Goal: Transaction & Acquisition: Purchase product/service

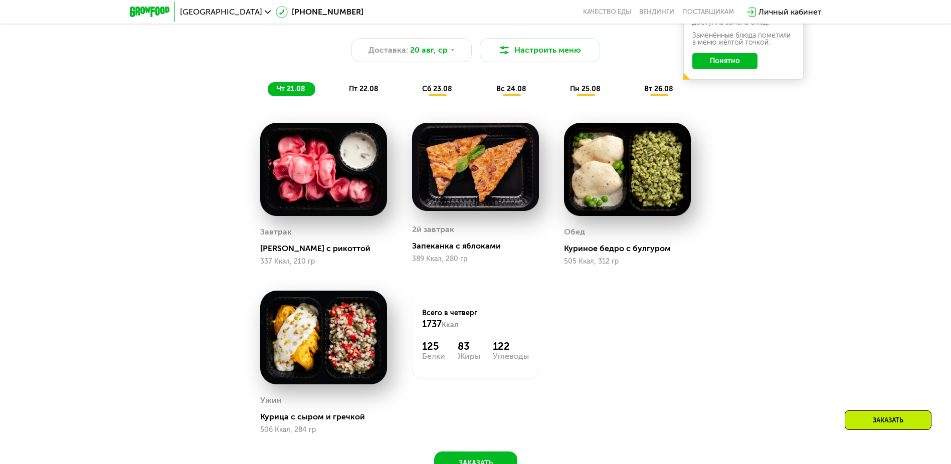
scroll to position [700, 0]
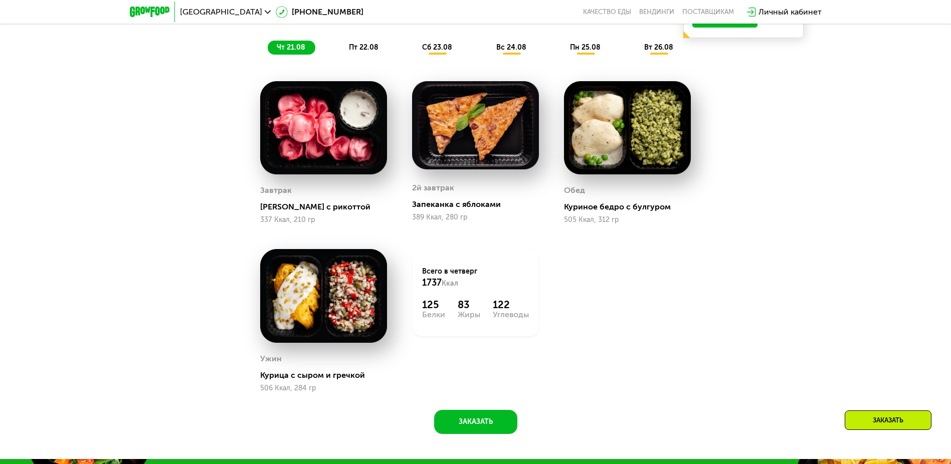
click at [291, 51] on span "чт 21.08" at bounding box center [291, 47] width 29 height 9
click at [364, 51] on span "пт 22.08" at bounding box center [364, 47] width 30 height 9
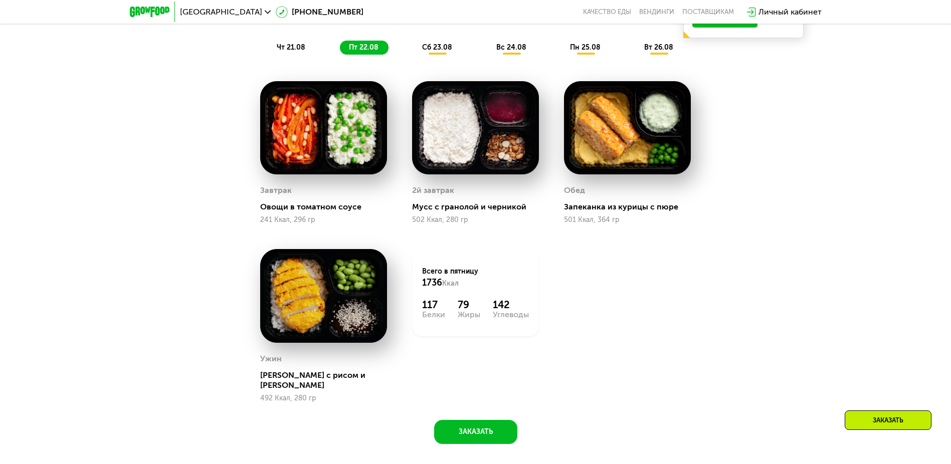
click at [438, 51] on span "сб 23.08" at bounding box center [437, 47] width 30 height 9
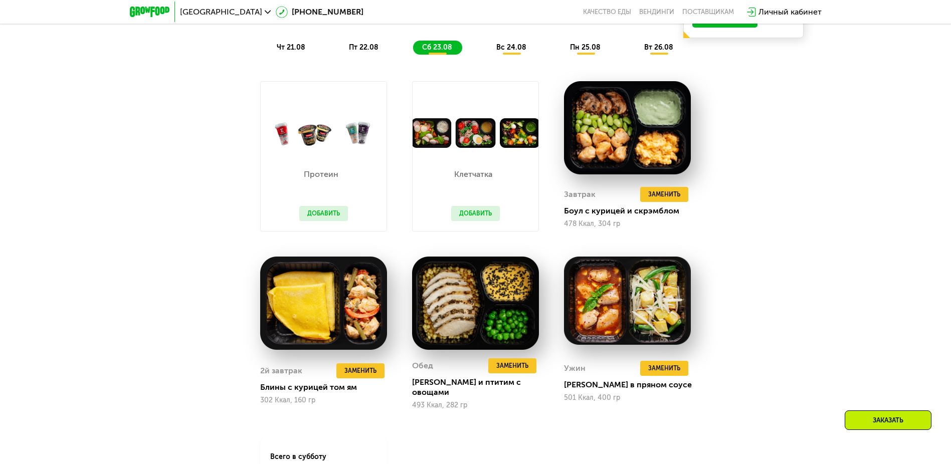
click at [512, 51] on span "вс 24.08" at bounding box center [511, 47] width 30 height 9
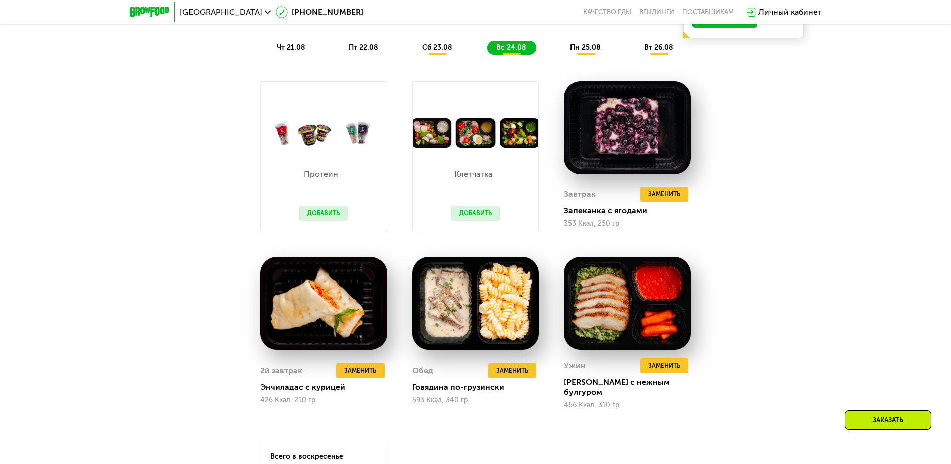
click at [586, 51] on span "пн 25.08" at bounding box center [585, 47] width 31 height 9
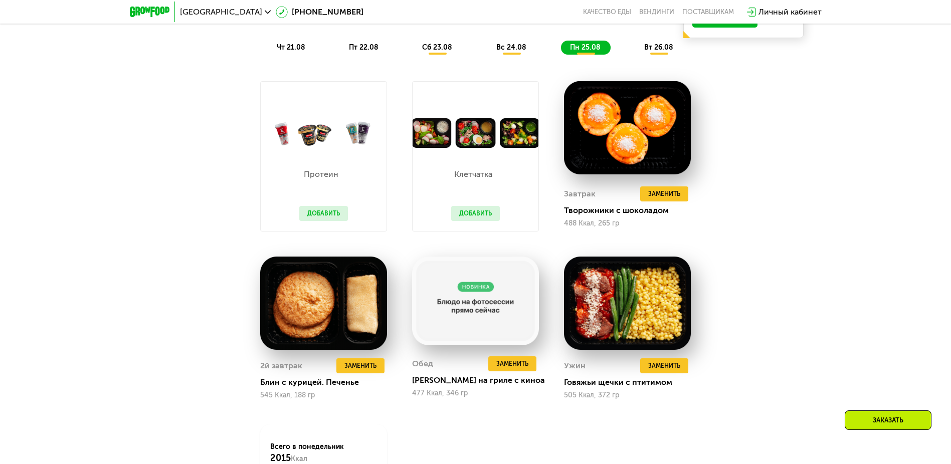
click at [660, 51] on span "вт 26.08" at bounding box center [658, 47] width 29 height 9
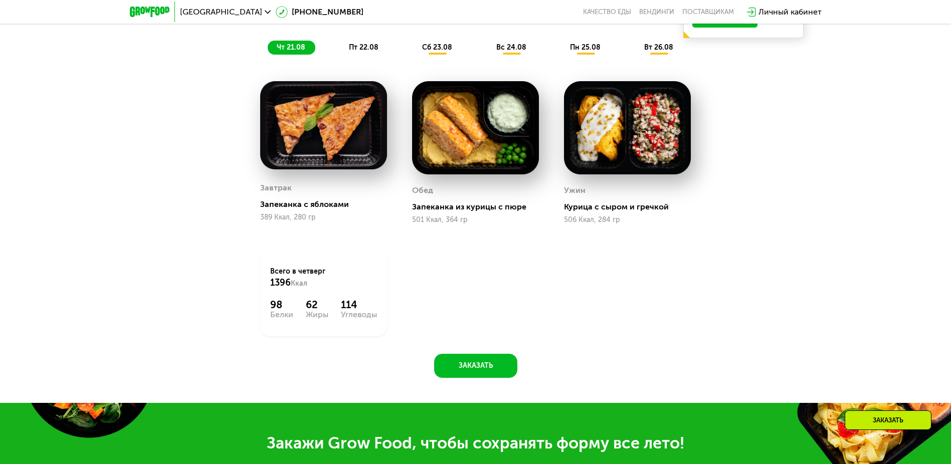
click at [291, 51] on span "чт 21.08" at bounding box center [291, 47] width 29 height 9
click at [364, 51] on span "пт 22.08" at bounding box center [364, 47] width 30 height 9
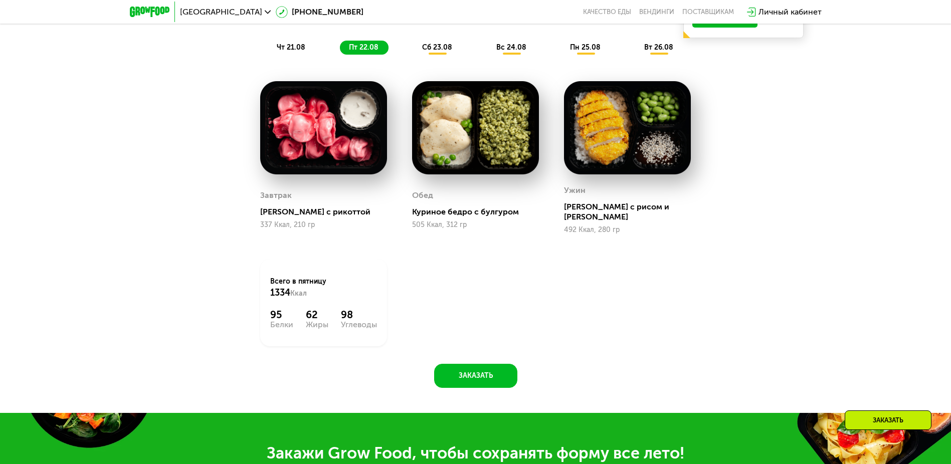
click at [438, 51] on span "сб 23.08" at bounding box center [437, 47] width 30 height 9
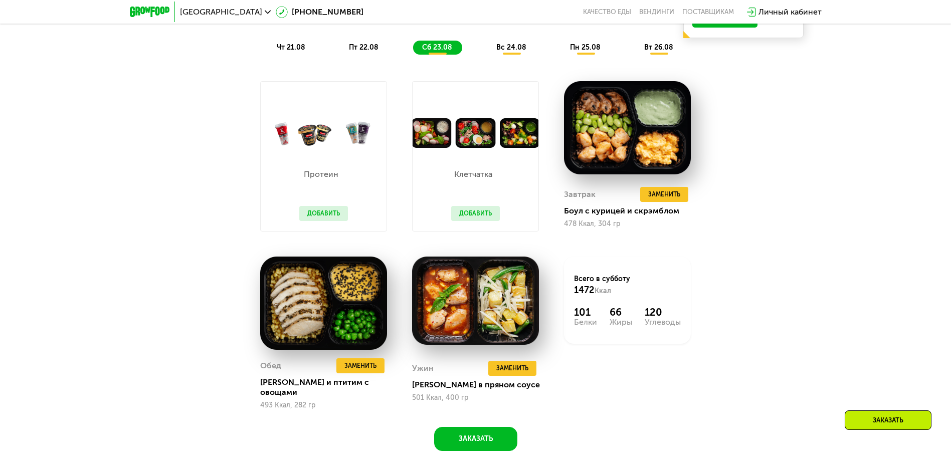
click at [512, 51] on span "вс 24.08" at bounding box center [511, 47] width 30 height 9
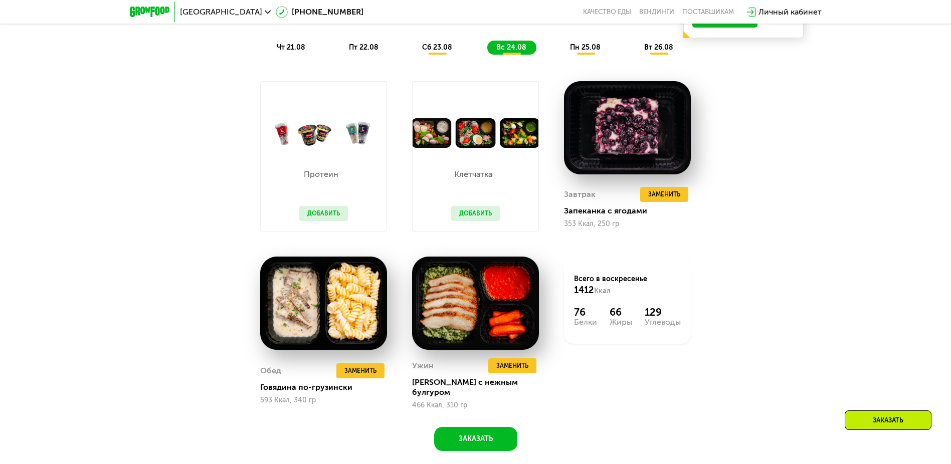
click at [586, 51] on span "пн 25.08" at bounding box center [585, 47] width 31 height 9
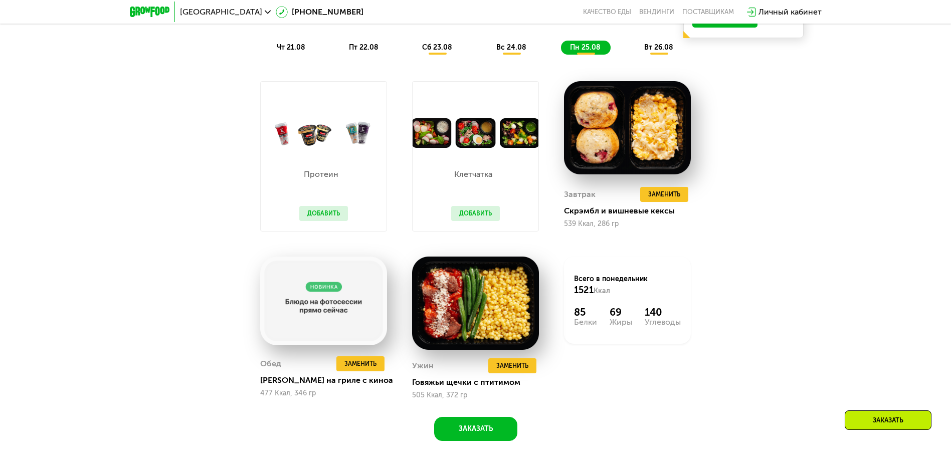
click at [660, 51] on span "вт 26.08" at bounding box center [658, 47] width 29 height 9
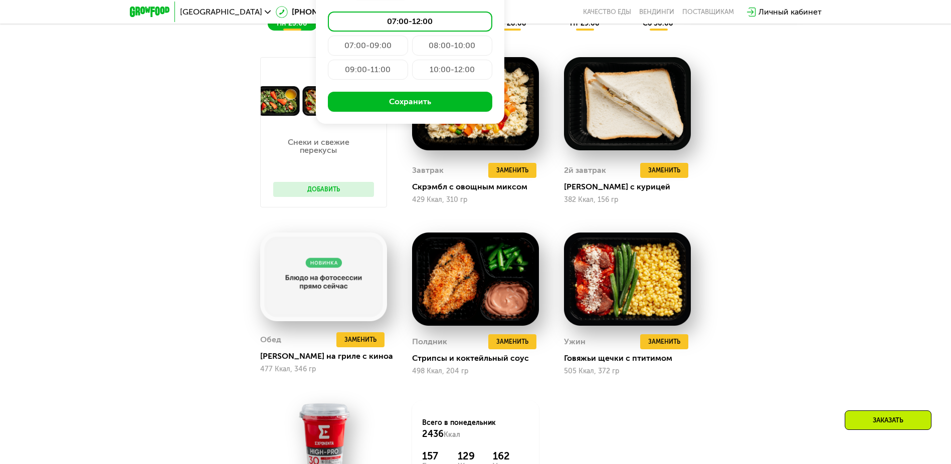
type input "**********"
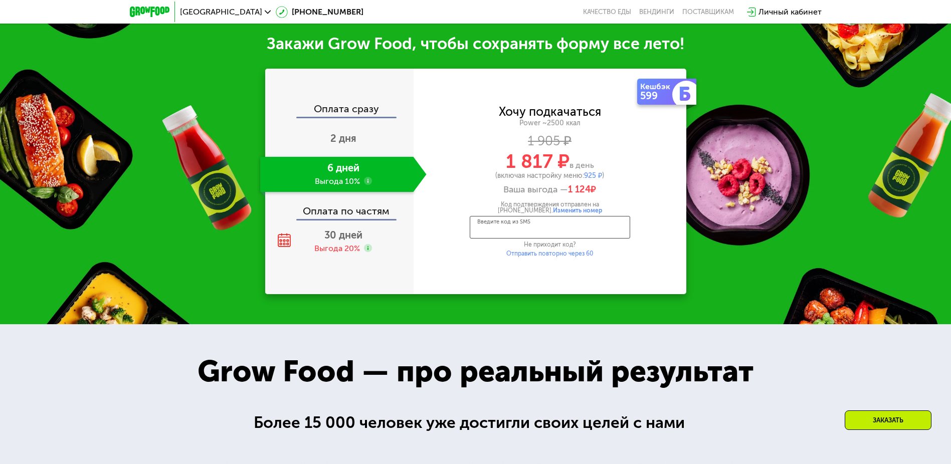
scroll to position [1368, 0]
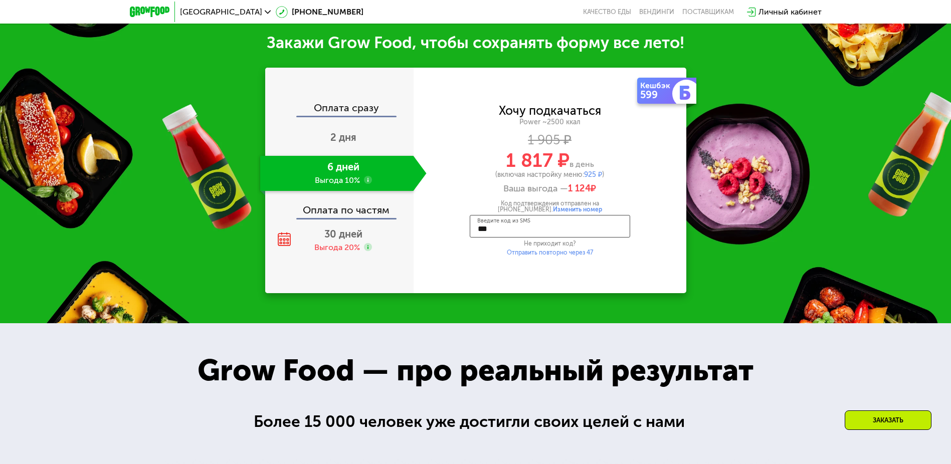
type input "****"
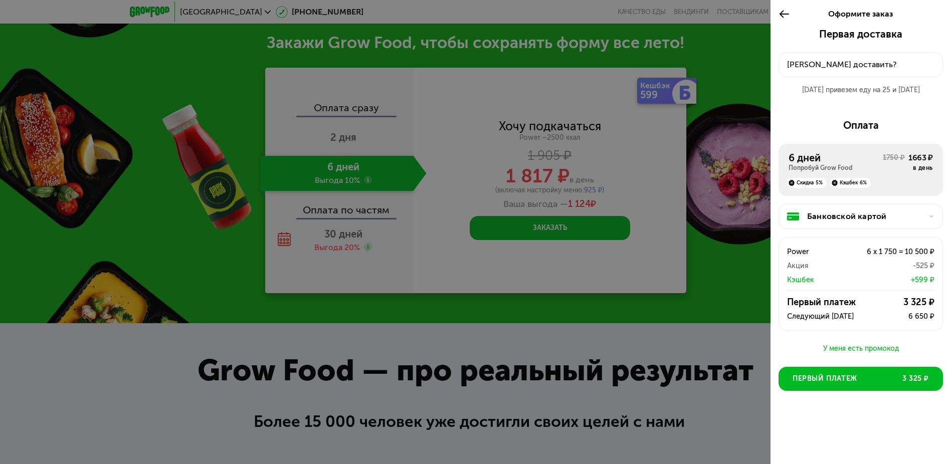
click at [861, 65] on div "[PERSON_NAME] доставить?" at bounding box center [860, 65] width 147 height 12
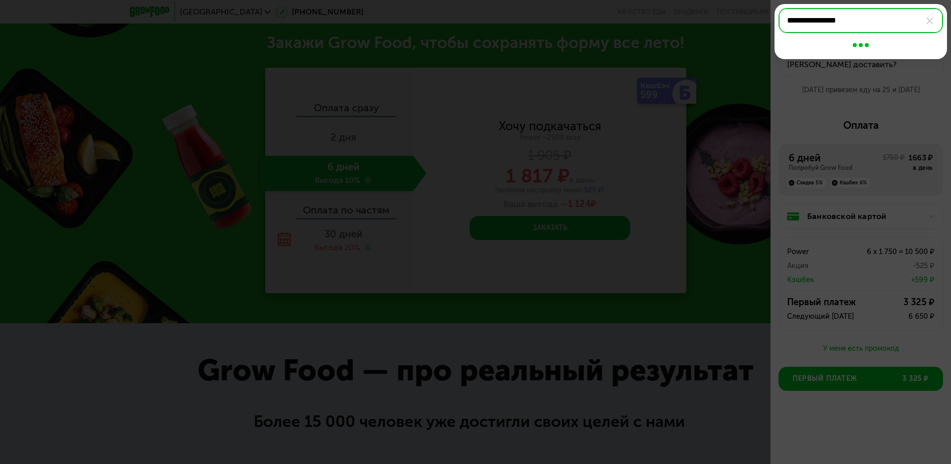
type input "**********"
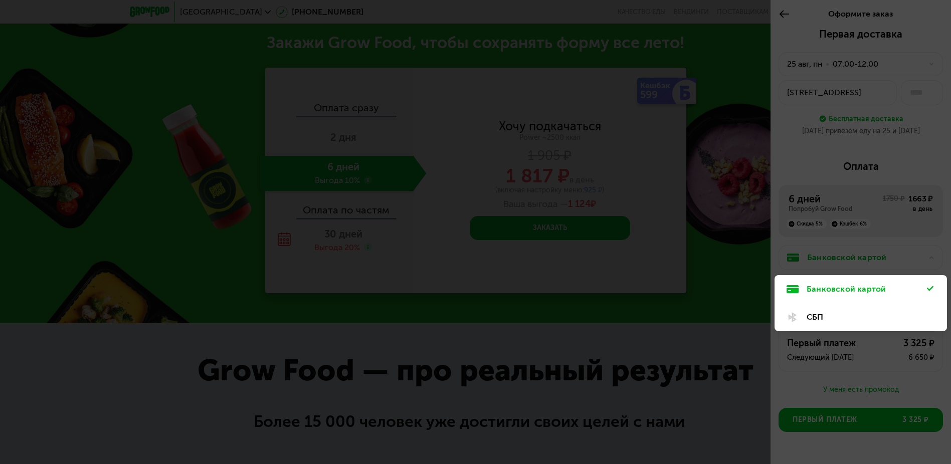
scroll to position [26, 0]
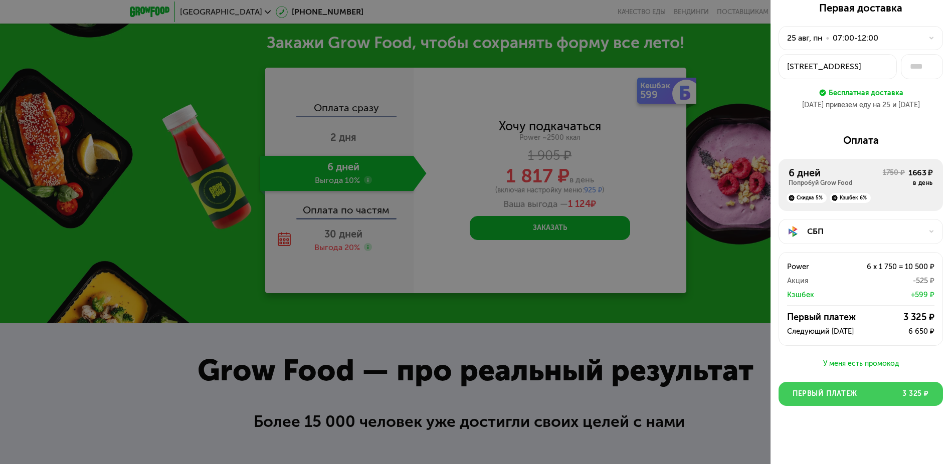
click at [857, 394] on span "Первый платеж" at bounding box center [825, 394] width 65 height 10
